Goal: Task Accomplishment & Management: Manage account settings

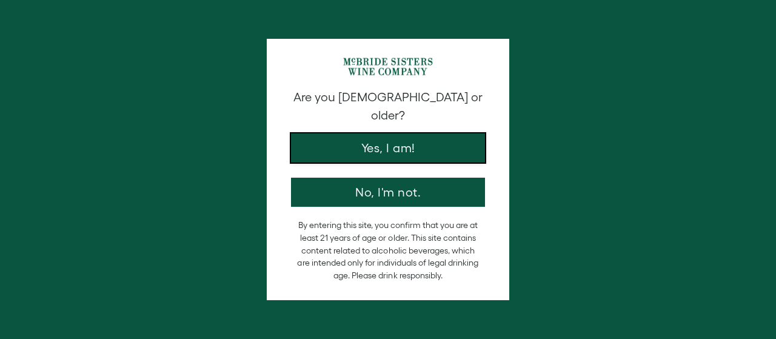
click at [381, 138] on button "Yes, I am!" at bounding box center [388, 147] width 194 height 29
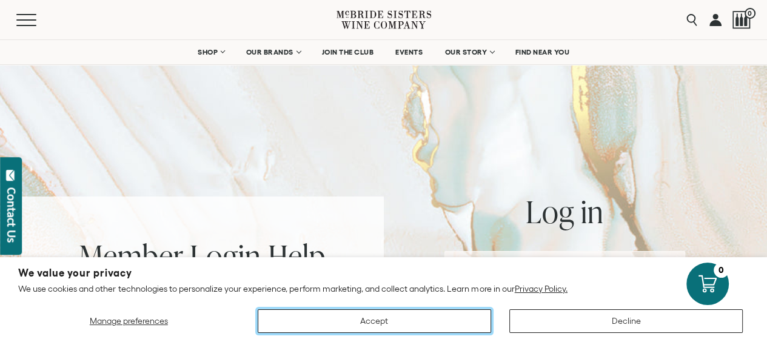
click at [434, 322] on button "Accept" at bounding box center [374, 321] width 233 height 24
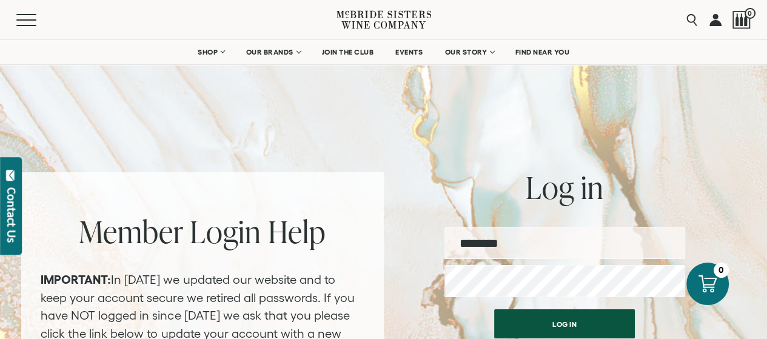
scroll to position [73, 0]
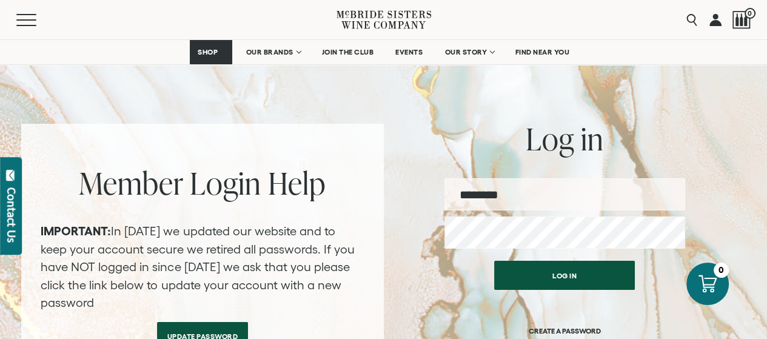
click at [530, 192] on input "email" at bounding box center [564, 194] width 241 height 32
click at [531, 195] on input "email" at bounding box center [564, 194] width 241 height 32
type input "**********"
click at [451, 290] on div "Log in CREATE A PASSWORD FORGOT PASSWORD?" at bounding box center [564, 325] width 241 height 141
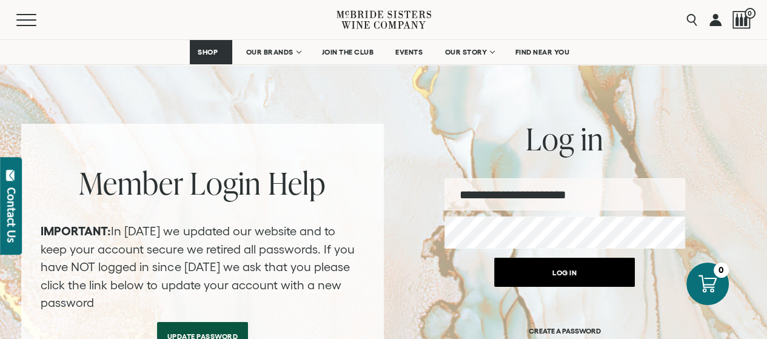
click at [562, 278] on button "Log in" at bounding box center [564, 272] width 141 height 29
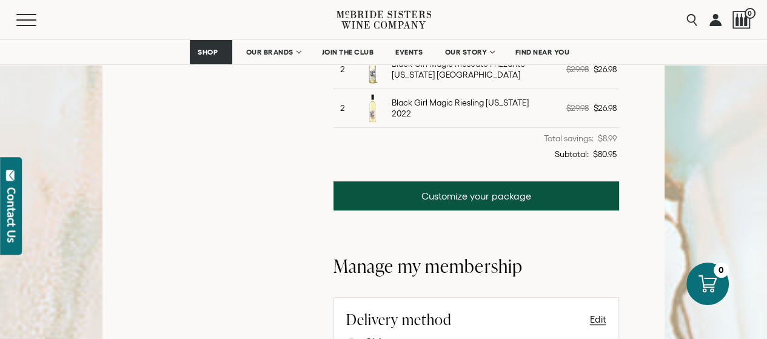
scroll to position [470, 0]
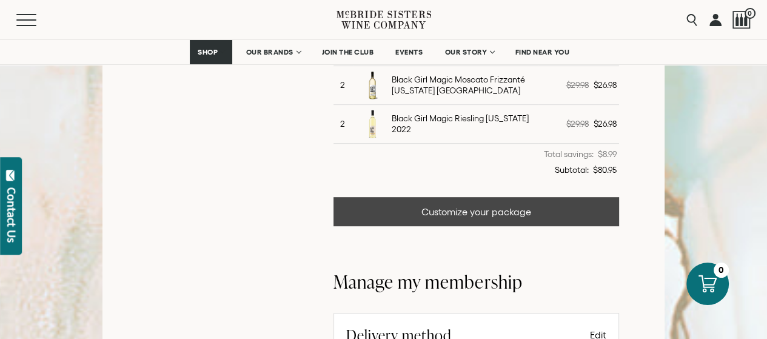
click at [473, 208] on link "Customize your package" at bounding box center [475, 211] width 285 height 29
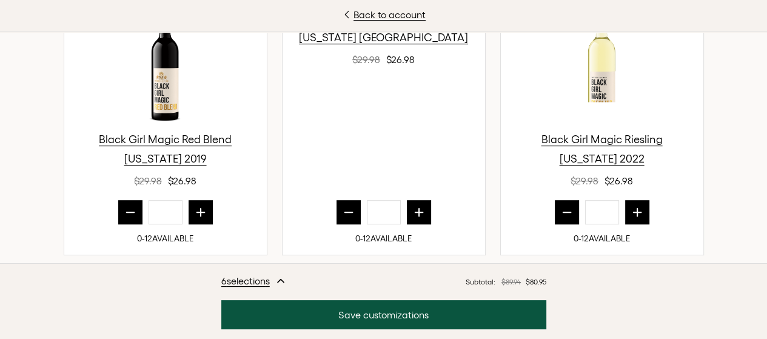
scroll to position [484, 0]
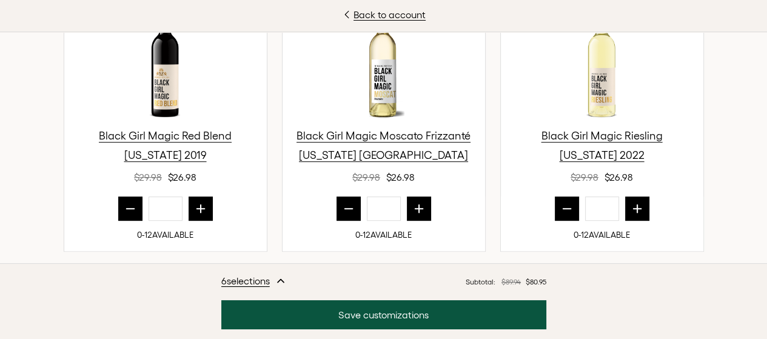
click at [755, 135] on div "Back to account No Tricks. All Treats! For this release, we’ve put together a l…" at bounding box center [383, 169] width 767 height 339
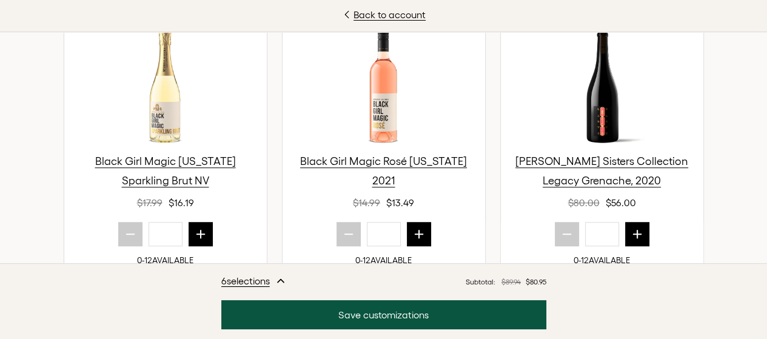
scroll to position [740, 0]
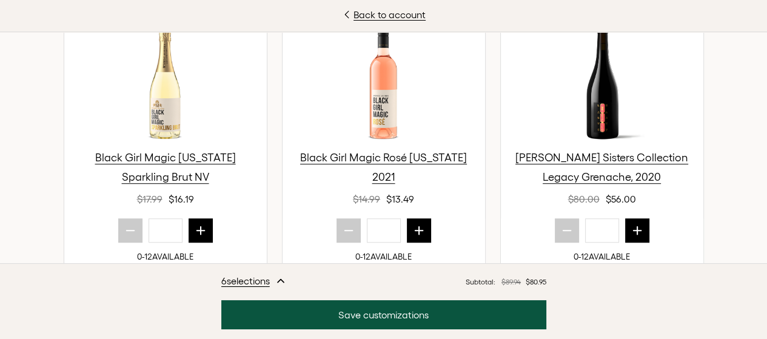
click at [753, 165] on div "Back to account No Tricks. All Treats! For this release, we’ve put together a l…" at bounding box center [383, 169] width 767 height 339
drag, startPoint x: 753, startPoint y: 165, endPoint x: 754, endPoint y: 143, distance: 21.8
click at [754, 143] on div "Back to account No Tricks. All Treats! For this release, we’ve put together a l…" at bounding box center [383, 169] width 767 height 339
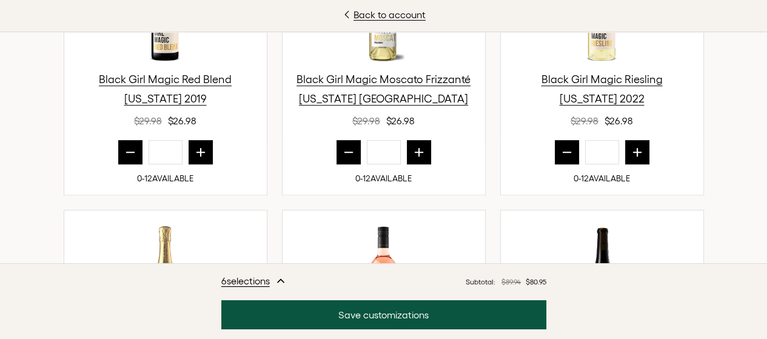
scroll to position [538, 0]
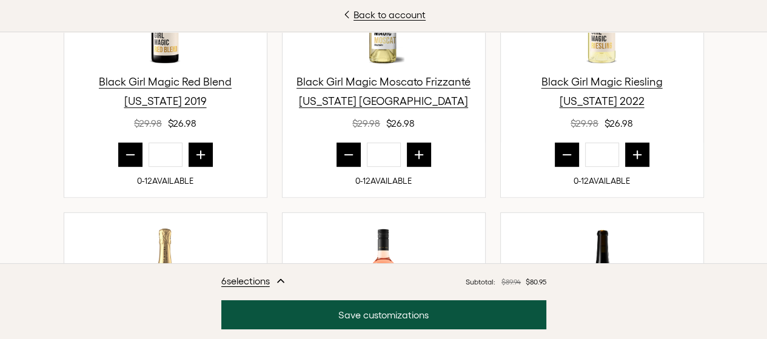
click at [344, 155] on icon "prior quantity" at bounding box center [348, 155] width 8 height 0
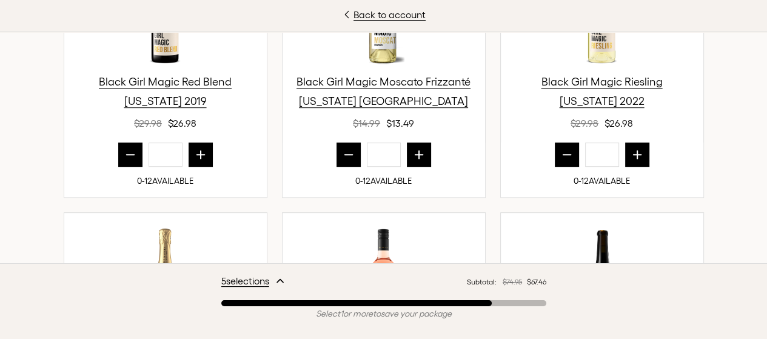
click at [344, 155] on icon "prior quantity" at bounding box center [348, 155] width 8 height 0
type input "*"
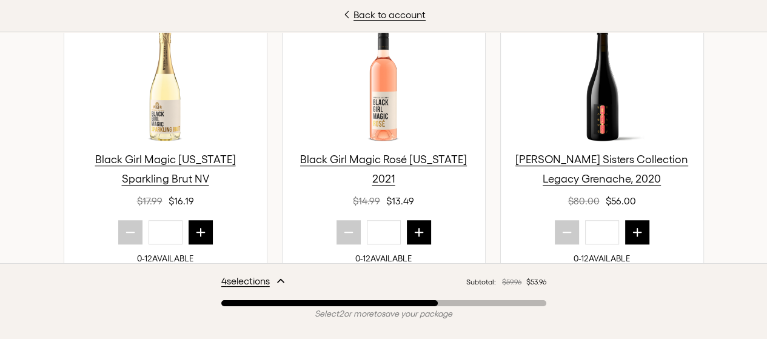
scroll to position [751, 0]
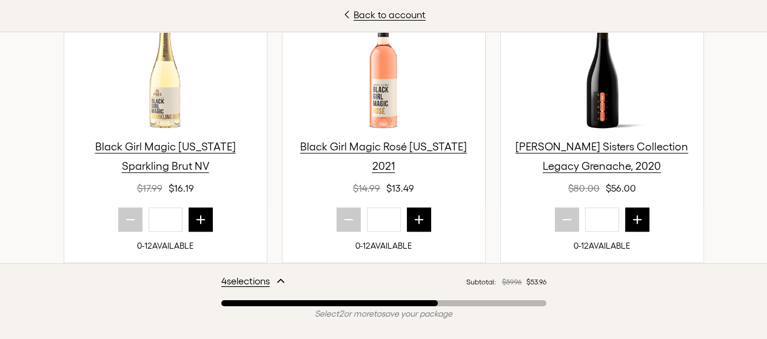
click at [196, 218] on icon "next quantity" at bounding box center [200, 220] width 8 height 8
type input "*"
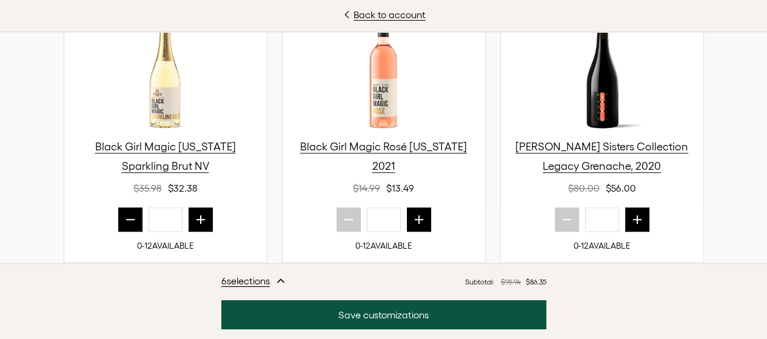
drag, startPoint x: 754, startPoint y: 210, endPoint x: 756, endPoint y: 202, distance: 8.0
click at [754, 210] on div "Back to account No Tricks. All Treats! For this release, we’ve put together a l…" at bounding box center [383, 169] width 767 height 339
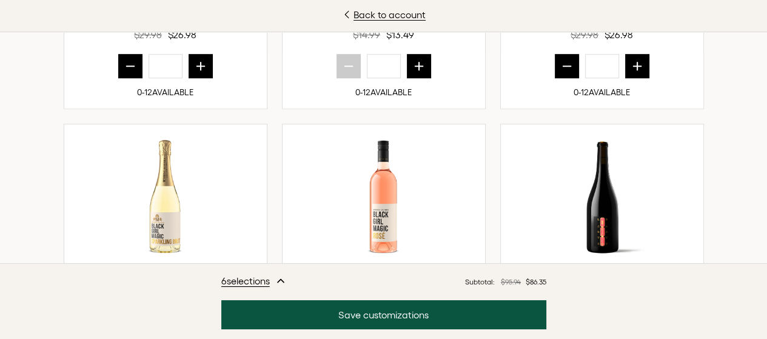
scroll to position [562, 0]
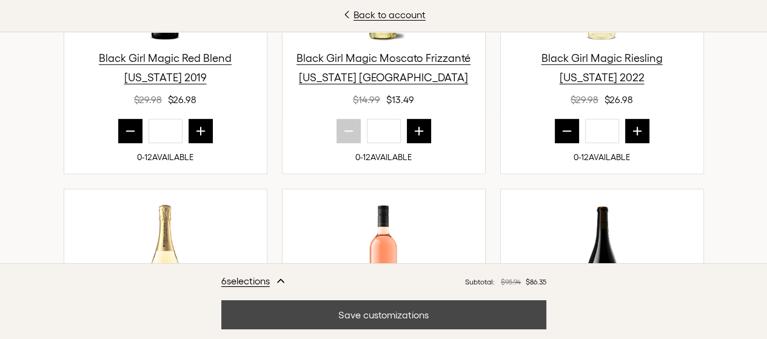
click at [407, 314] on button "Save customizations" at bounding box center [383, 314] width 325 height 29
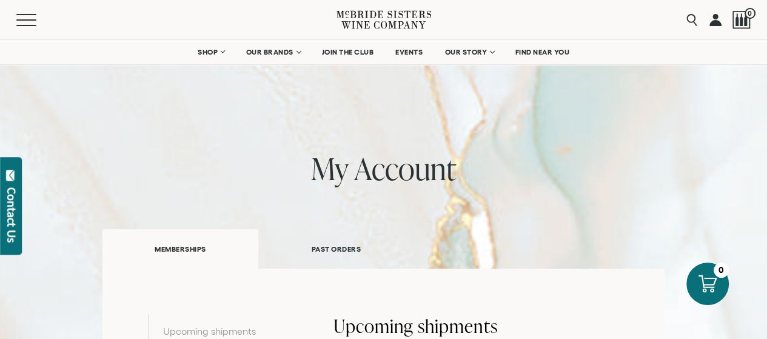
click at [325, 249] on link "PAST ORDERS" at bounding box center [336, 249] width 156 height 42
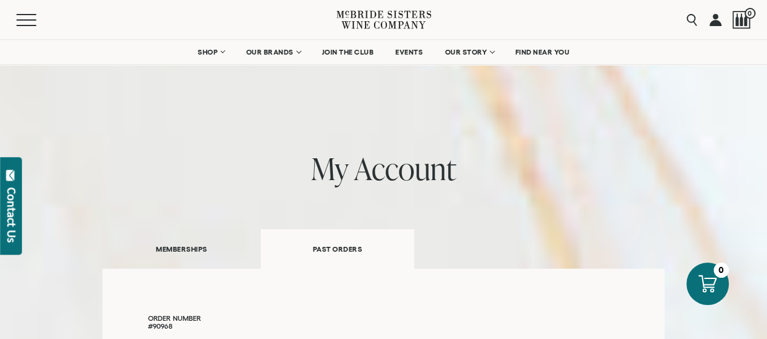
drag, startPoint x: 522, startPoint y: 226, endPoint x: 616, endPoint y: 258, distance: 99.1
click at [177, 248] on link "MEMBERSHIPS" at bounding box center [181, 249] width 158 height 42
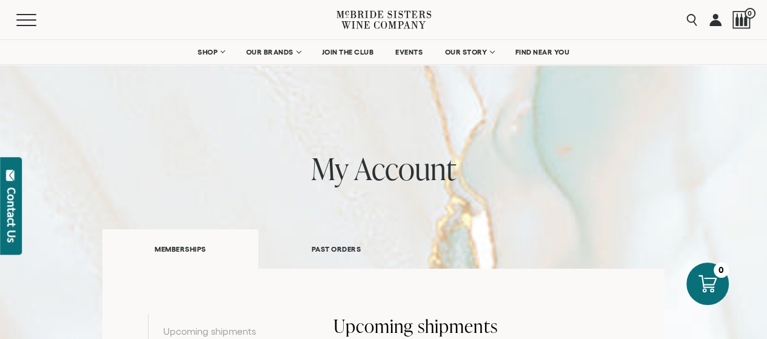
click at [710, 19] on link at bounding box center [715, 19] width 12 height 39
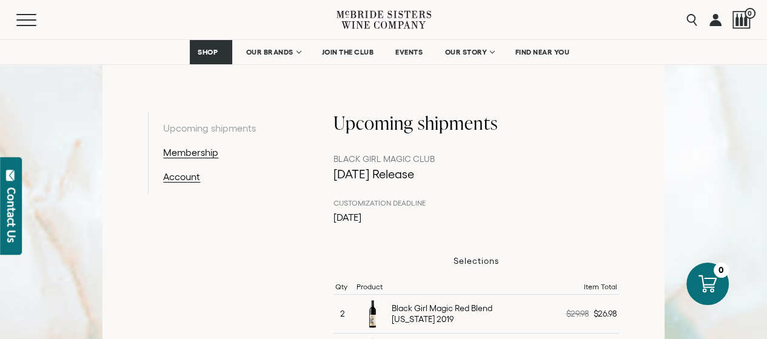
scroll to position [195, 0]
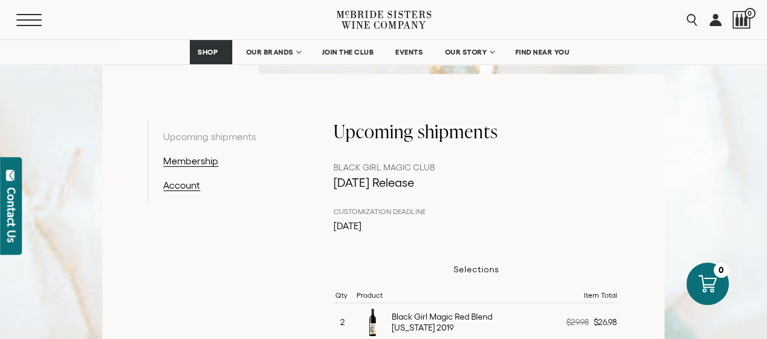
click at [27, 18] on button "Menu" at bounding box center [38, 20] width 44 height 12
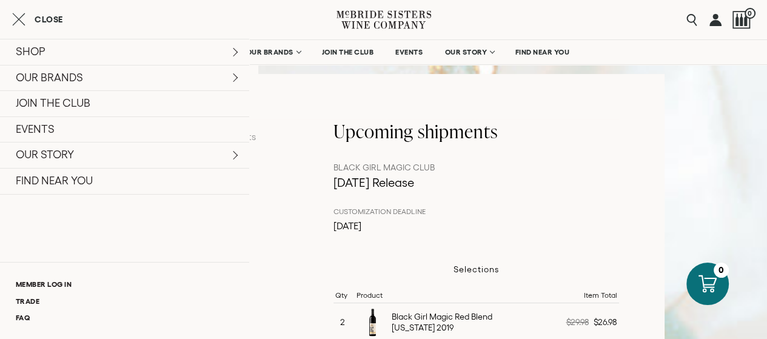
scroll to position [195, 0]
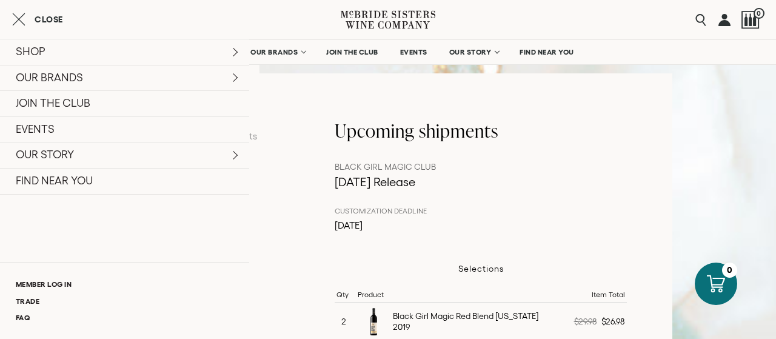
click at [45, 19] on span "Close" at bounding box center [49, 19] width 28 height 8
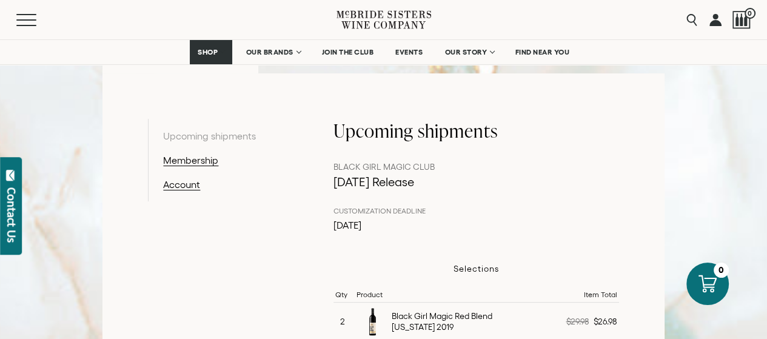
drag, startPoint x: 715, startPoint y: 25, endPoint x: 725, endPoint y: 129, distance: 104.1
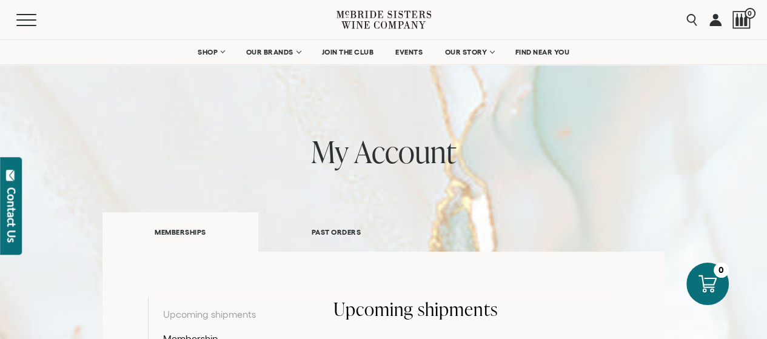
scroll to position [0, 0]
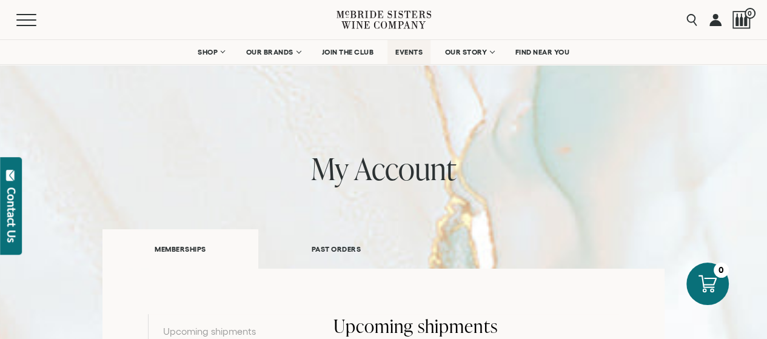
click at [411, 52] on span "EVENTS" at bounding box center [408, 52] width 27 height 8
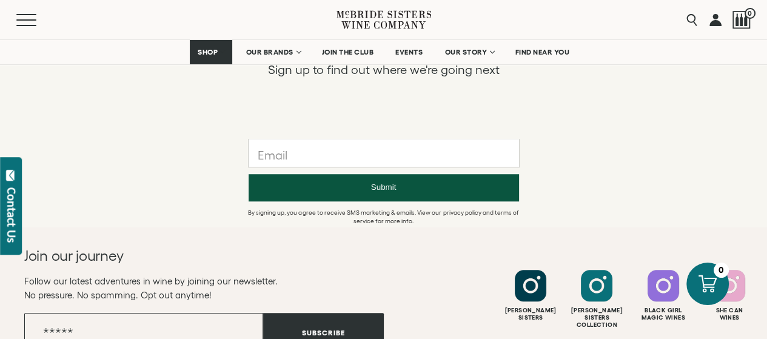
scroll to position [858, 0]
